Goal: Communication & Community: Answer question/provide support

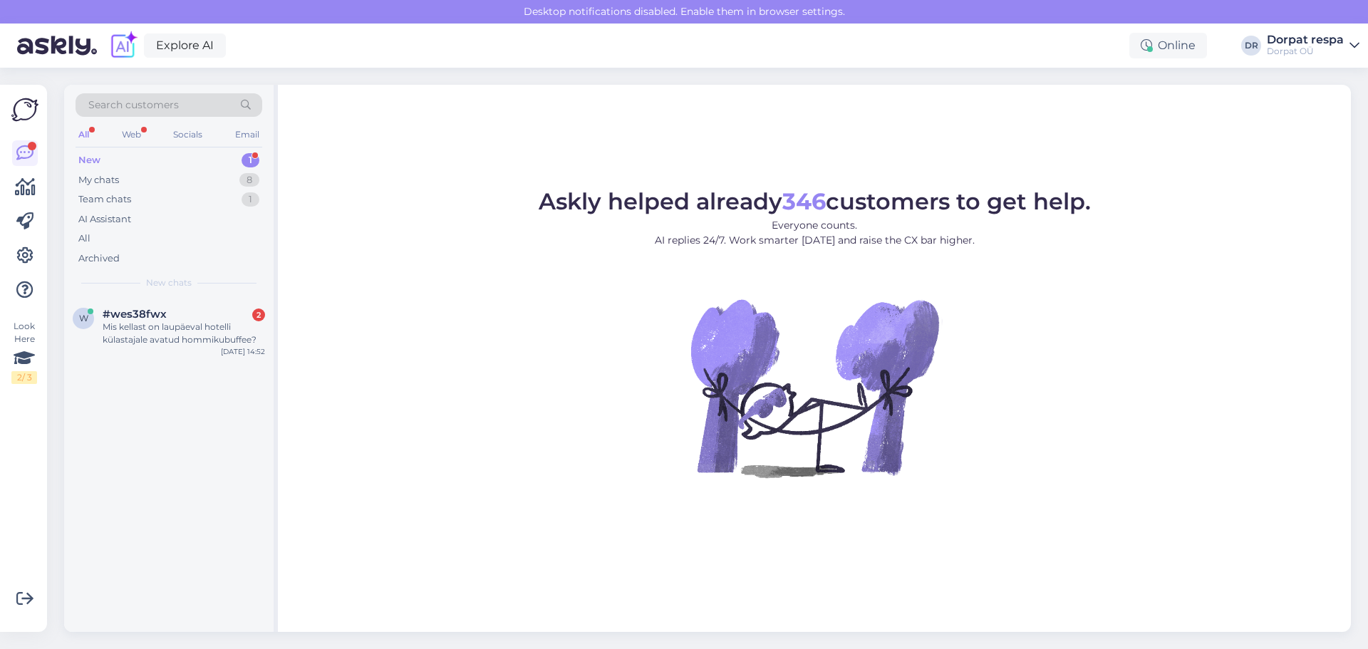
click at [578, 390] on figure "Askly helped already 346 customers to get help. Everyone counts. AI replies 24/…" at bounding box center [814, 352] width 1047 height 325
click at [578, 254] on figcaption "Askly helped already 346 customers to get help. Everyone counts. AI replies 24/…" at bounding box center [814, 224] width 552 height 69
click at [147, 323] on div "Mis kellast on laupäeval hotelli külastajale avatud hommikubuffee?" at bounding box center [184, 334] width 162 height 26
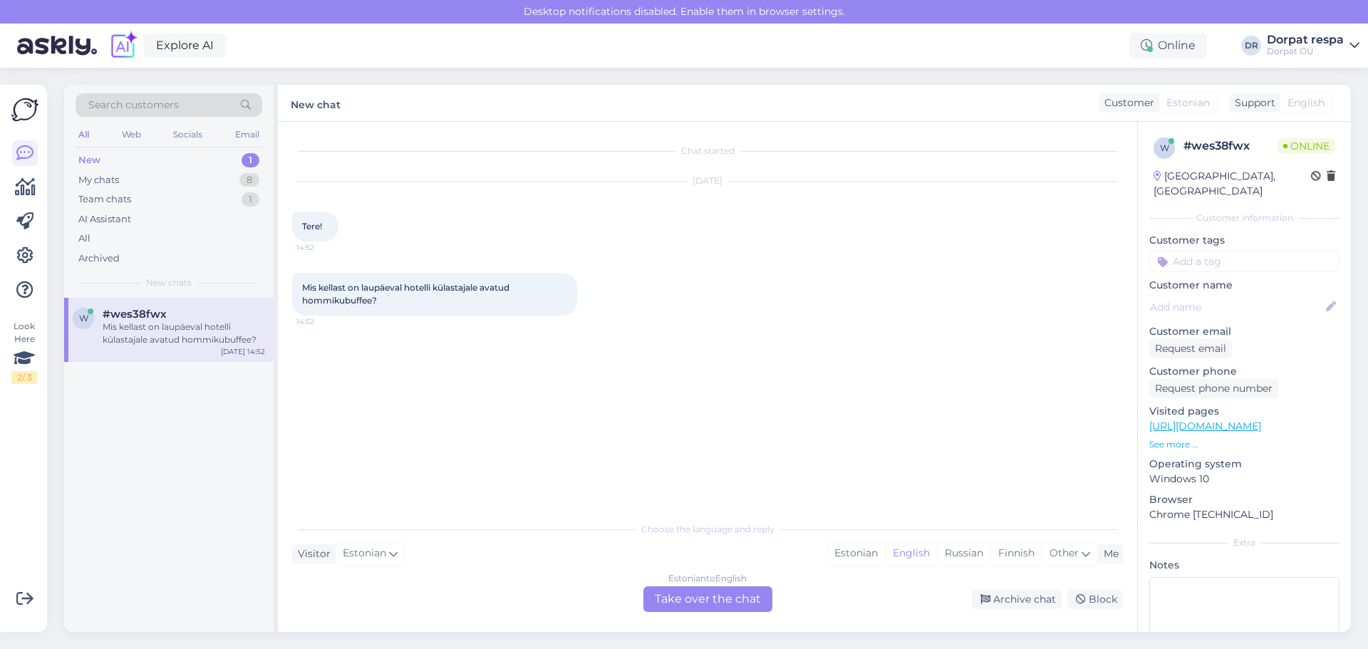
click at [578, 555] on div "Visitor Estonian Me Estonian English Russian Finnish Other" at bounding box center [707, 553] width 830 height 19
click at [578, 555] on div "Estonian" at bounding box center [856, 553] width 58 height 21
click at [578, 595] on div "Estonian to Estonian Take over the chat" at bounding box center [707, 599] width 129 height 26
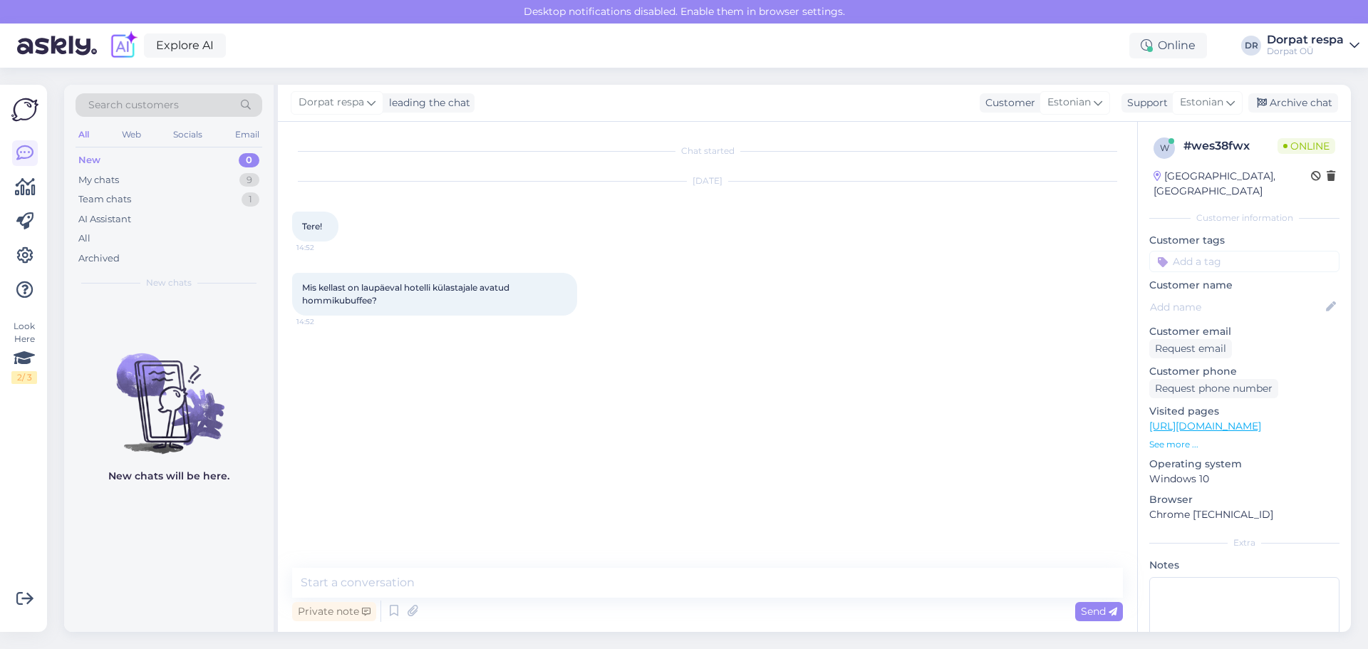
click at [496, 562] on div "Chat started [DATE] Tere! 14:52 Mis kellast on laupäeval hotelli külastajale av…" at bounding box center [707, 377] width 859 height 510
click at [502, 576] on textarea at bounding box center [707, 583] width 830 height 30
type textarea "Tere! Laupäeval on 7-11"
click at [578, 612] on span "Send" at bounding box center [1098, 611] width 36 height 13
